Goal: Task Accomplishment & Management: Use online tool/utility

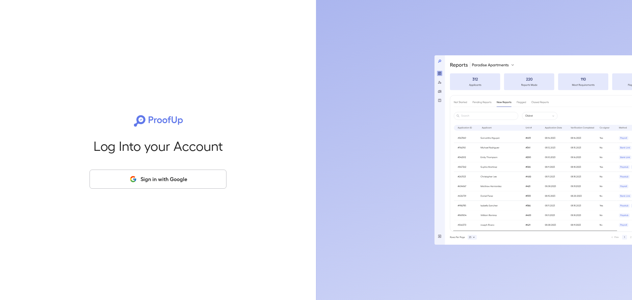
click at [189, 184] on button "Sign in with Google" at bounding box center [158, 179] width 137 height 19
